Goal: Task Accomplishment & Management: Manage account settings

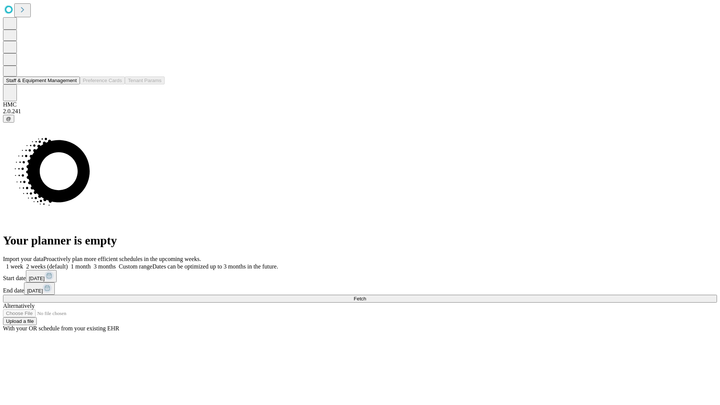
click at [72, 84] on button "Staff & Equipment Management" at bounding box center [41, 81] width 77 height 8
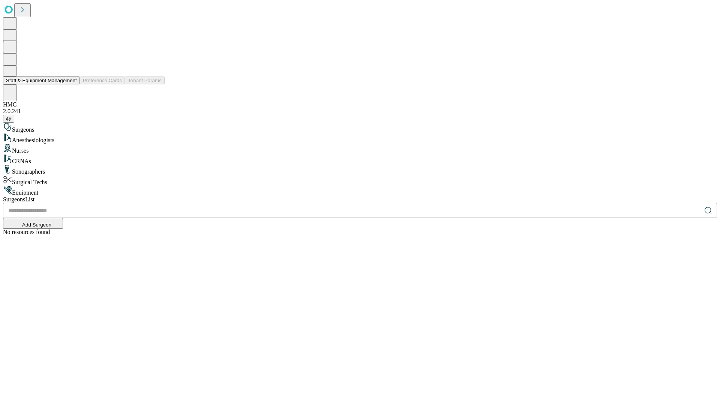
click at [72, 84] on button "Staff & Equipment Management" at bounding box center [41, 81] width 77 height 8
